Goal: Check status

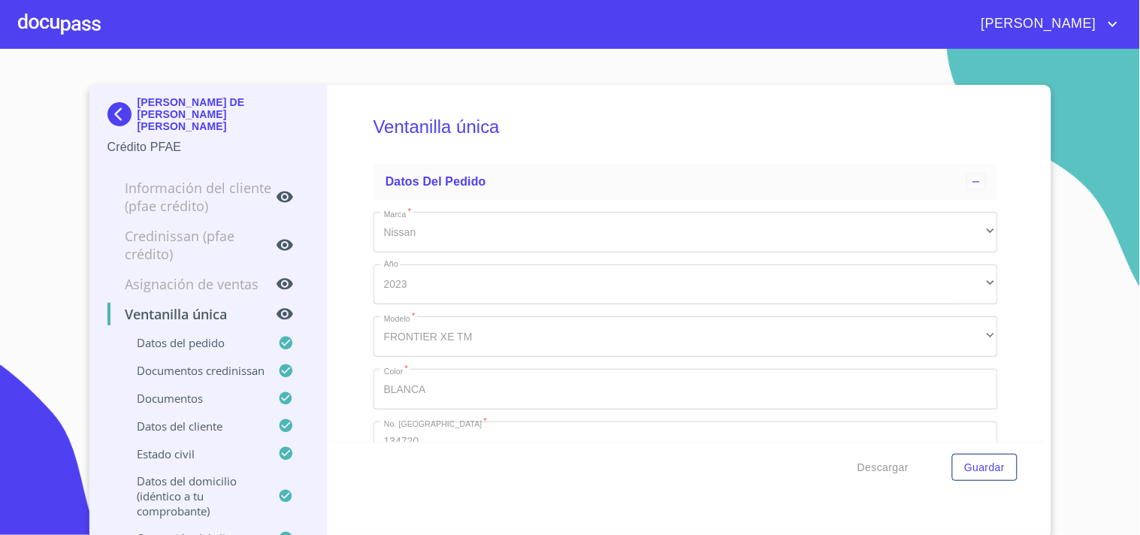
click at [86, 38] on div at bounding box center [59, 24] width 83 height 48
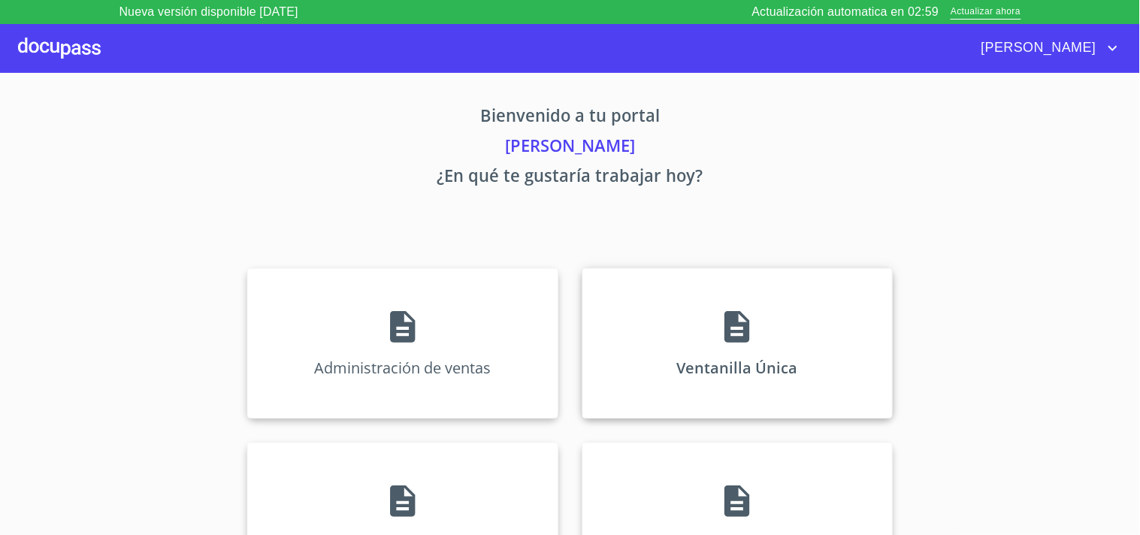
click at [709, 338] on div "Ventanilla Única" at bounding box center [738, 343] width 310 height 150
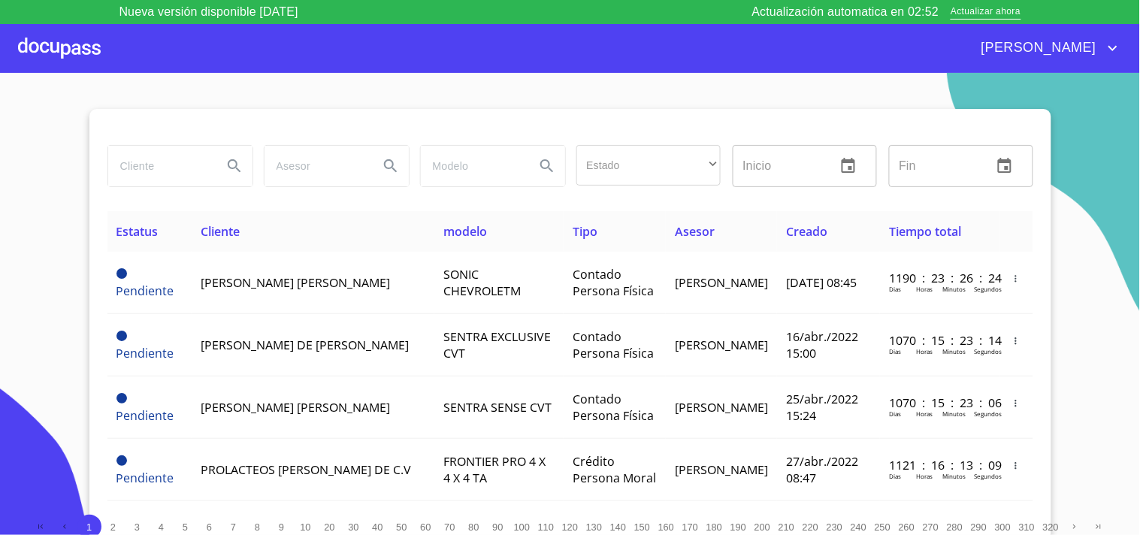
click at [186, 178] on input "search" at bounding box center [159, 166] width 102 height 41
type input "daniel lay"
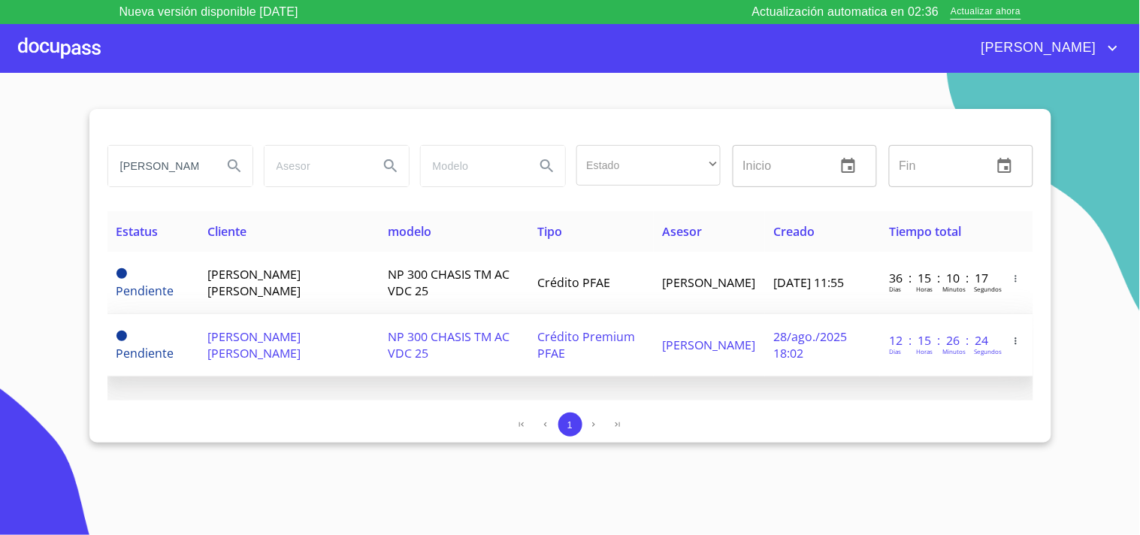
click at [823, 336] on span "28/ago./2025 18:02" at bounding box center [811, 345] width 74 height 33
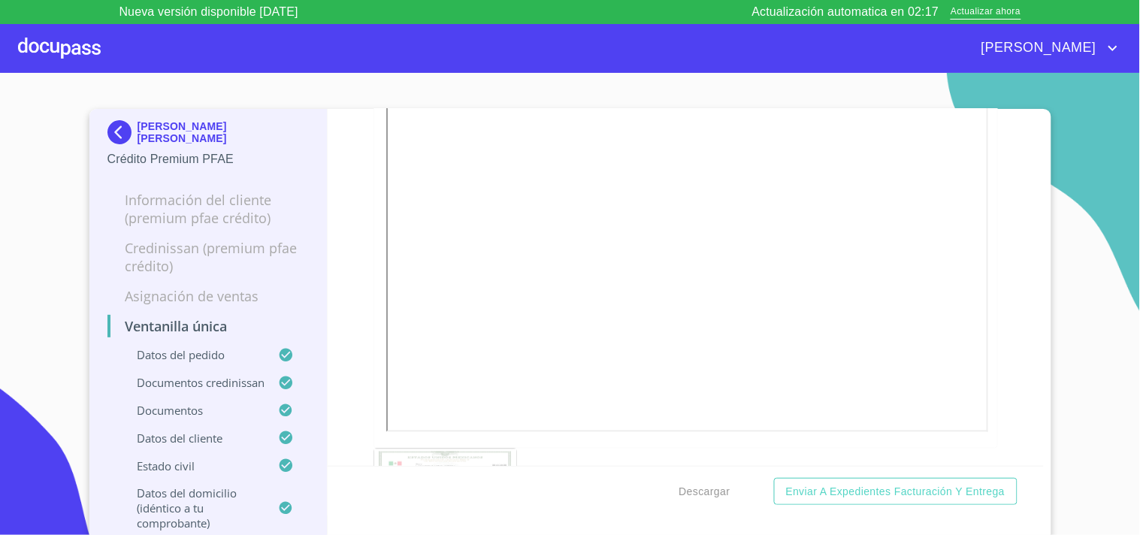
scroll to position [4928, 0]
